Goal: Task Accomplishment & Management: Manage account settings

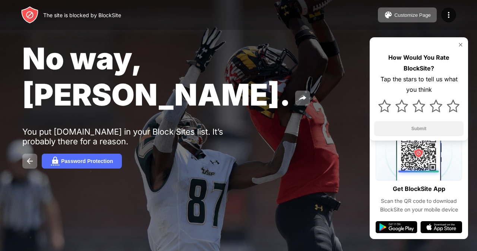
click at [461, 43] on img at bounding box center [461, 45] width 6 height 6
click at [459, 43] on img at bounding box center [461, 45] width 6 height 6
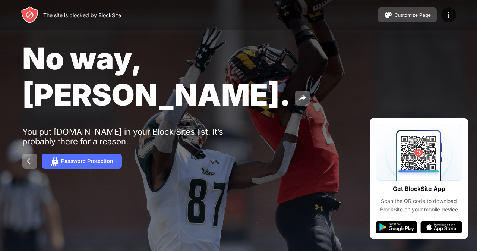
click at [418, 13] on div "Customize Page" at bounding box center [413, 15] width 37 height 6
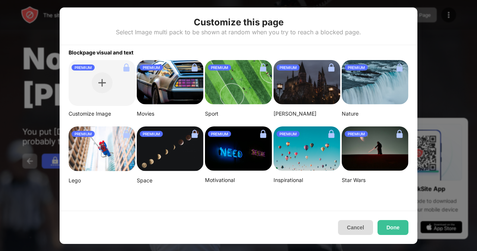
click at [358, 231] on button "Cancel" at bounding box center [355, 227] width 35 height 15
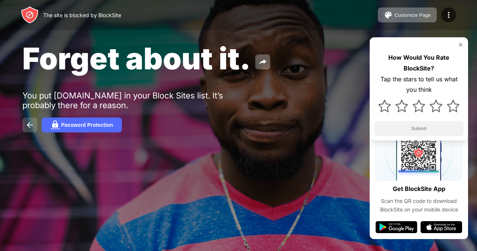
click at [26, 119] on button at bounding box center [29, 124] width 15 height 15
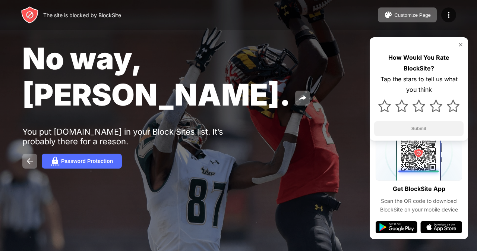
click at [459, 44] on img at bounding box center [461, 45] width 6 height 6
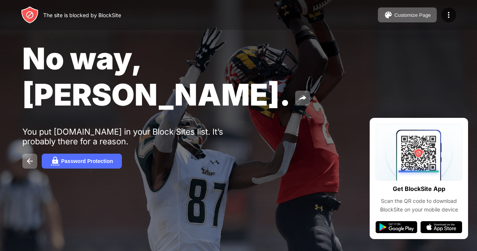
click at [68, 15] on div "The site is blocked by BlockSite" at bounding box center [82, 15] width 78 height 6
